Goal: Navigation & Orientation: Find specific page/section

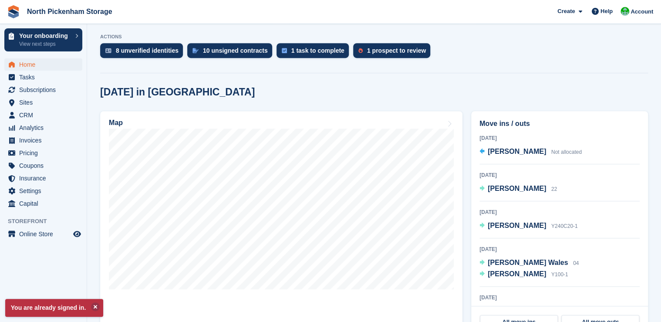
scroll to position [272, 0]
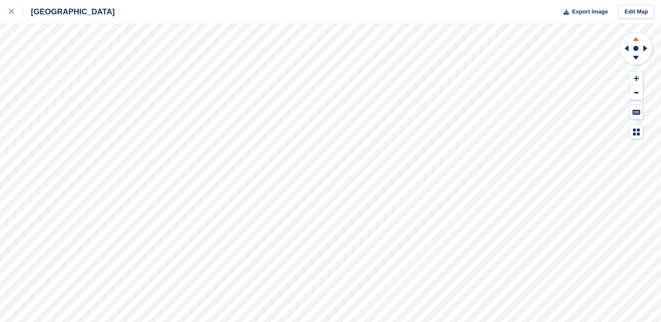
click at [638, 39] on icon at bounding box center [636, 39] width 6 height 4
click at [637, 39] on icon at bounding box center [636, 39] width 6 height 4
click at [634, 41] on icon at bounding box center [636, 37] width 23 height 11
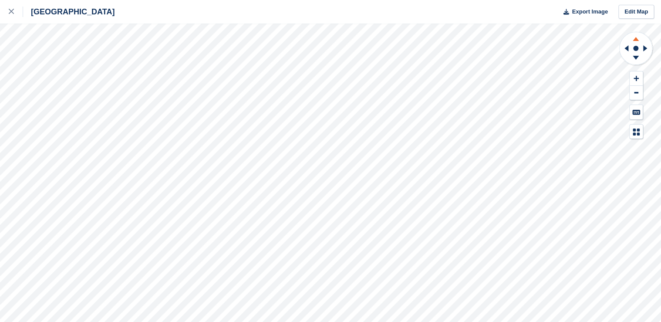
click at [634, 41] on icon at bounding box center [636, 37] width 23 height 11
